Goal: Information Seeking & Learning: Learn about a topic

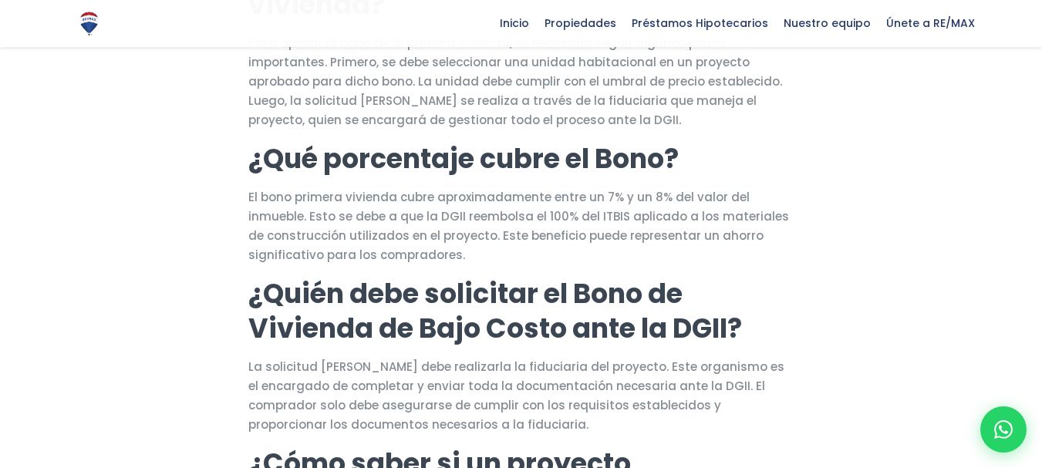
scroll to position [727, 0]
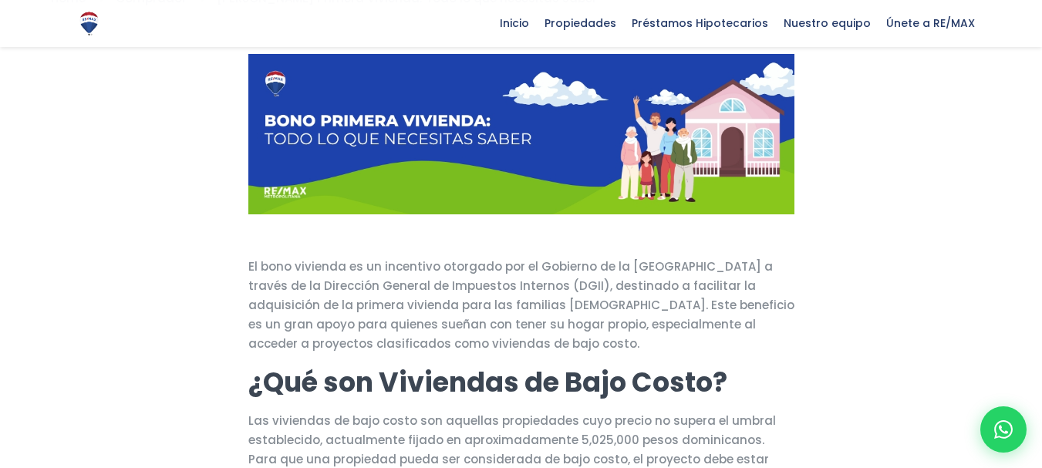
scroll to position [156, 0]
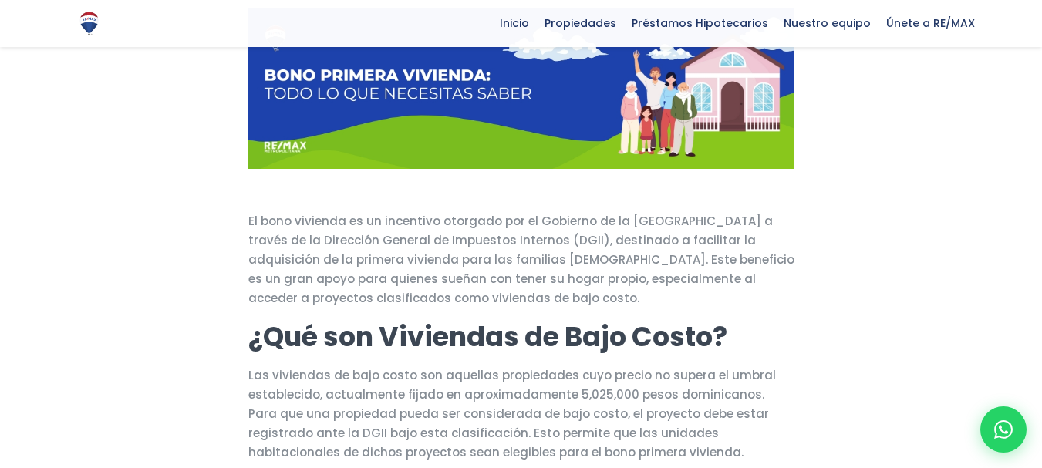
scroll to position [197, 0]
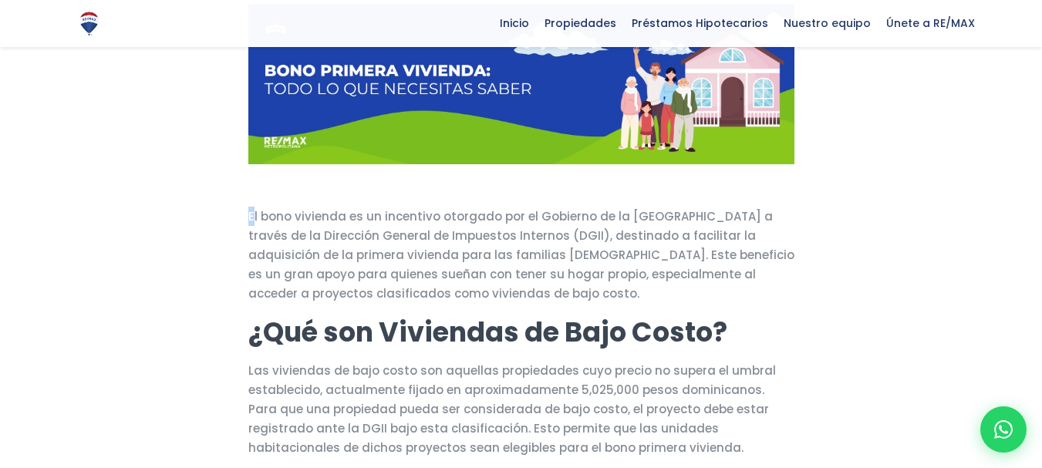
drag, startPoint x: 248, startPoint y: 214, endPoint x: 252, endPoint y: 223, distance: 9.3
click at [252, 223] on p "El bono vivienda es un incentivo otorgado por el Gobierno de la [GEOGRAPHIC_DAT…" at bounding box center [521, 255] width 546 height 96
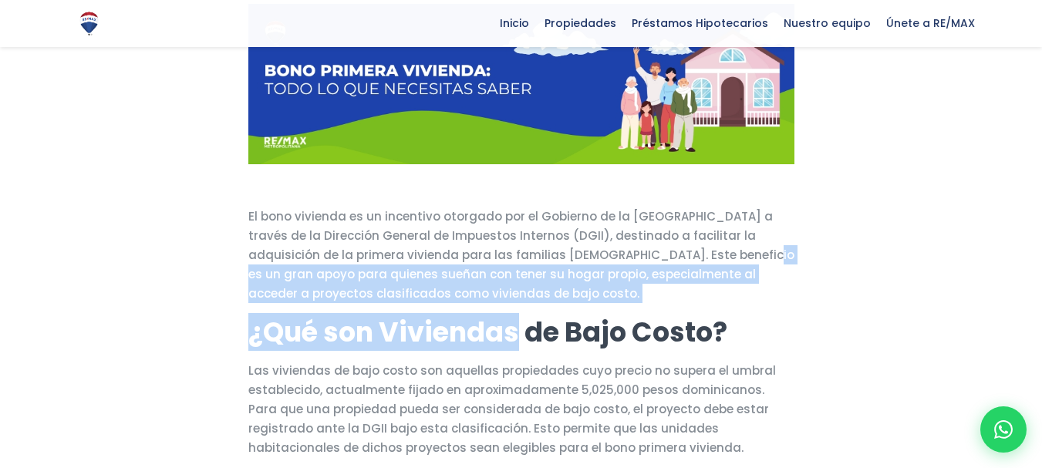
drag, startPoint x: 727, startPoint y: 262, endPoint x: 507, endPoint y: 323, distance: 228.0
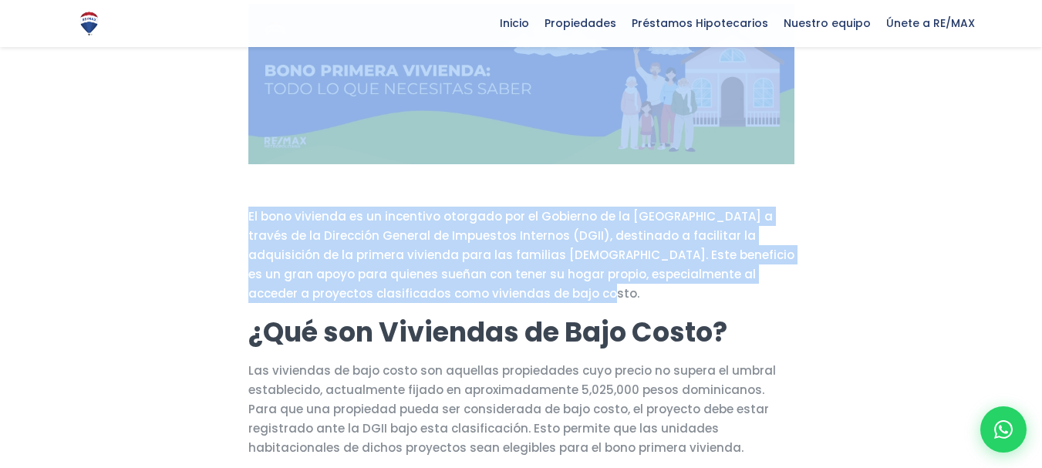
drag, startPoint x: 565, startPoint y: 294, endPoint x: 221, endPoint y: 283, distance: 344.3
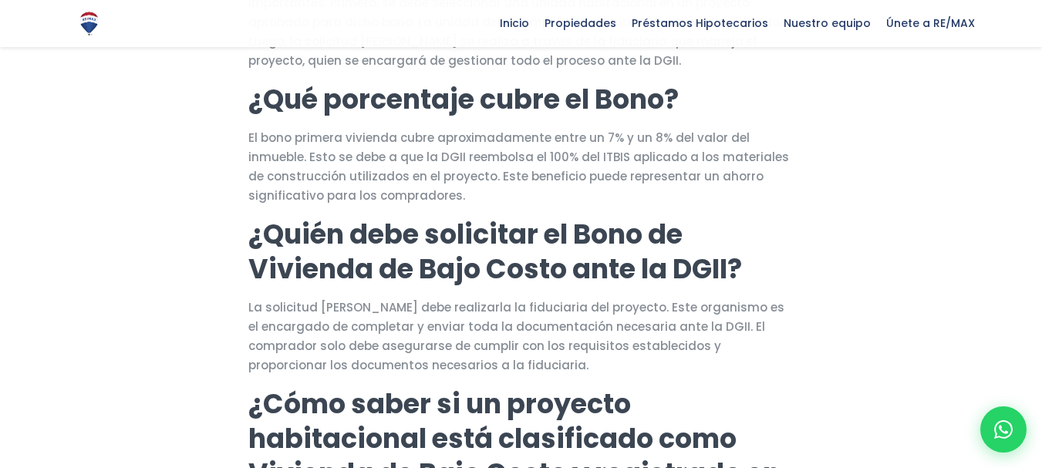
scroll to position [778, 0]
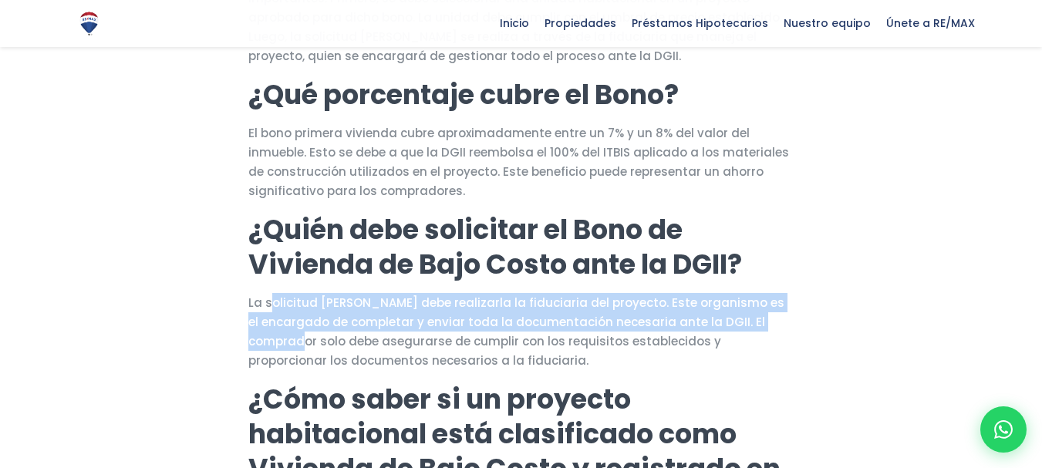
drag, startPoint x: 271, startPoint y: 305, endPoint x: 329, endPoint y: 336, distance: 66.0
click at [329, 336] on p "La solicitud [PERSON_NAME] debe realizarla la fiduciaria del proyecto. Este org…" at bounding box center [521, 331] width 546 height 77
